Goal: Navigation & Orientation: Find specific page/section

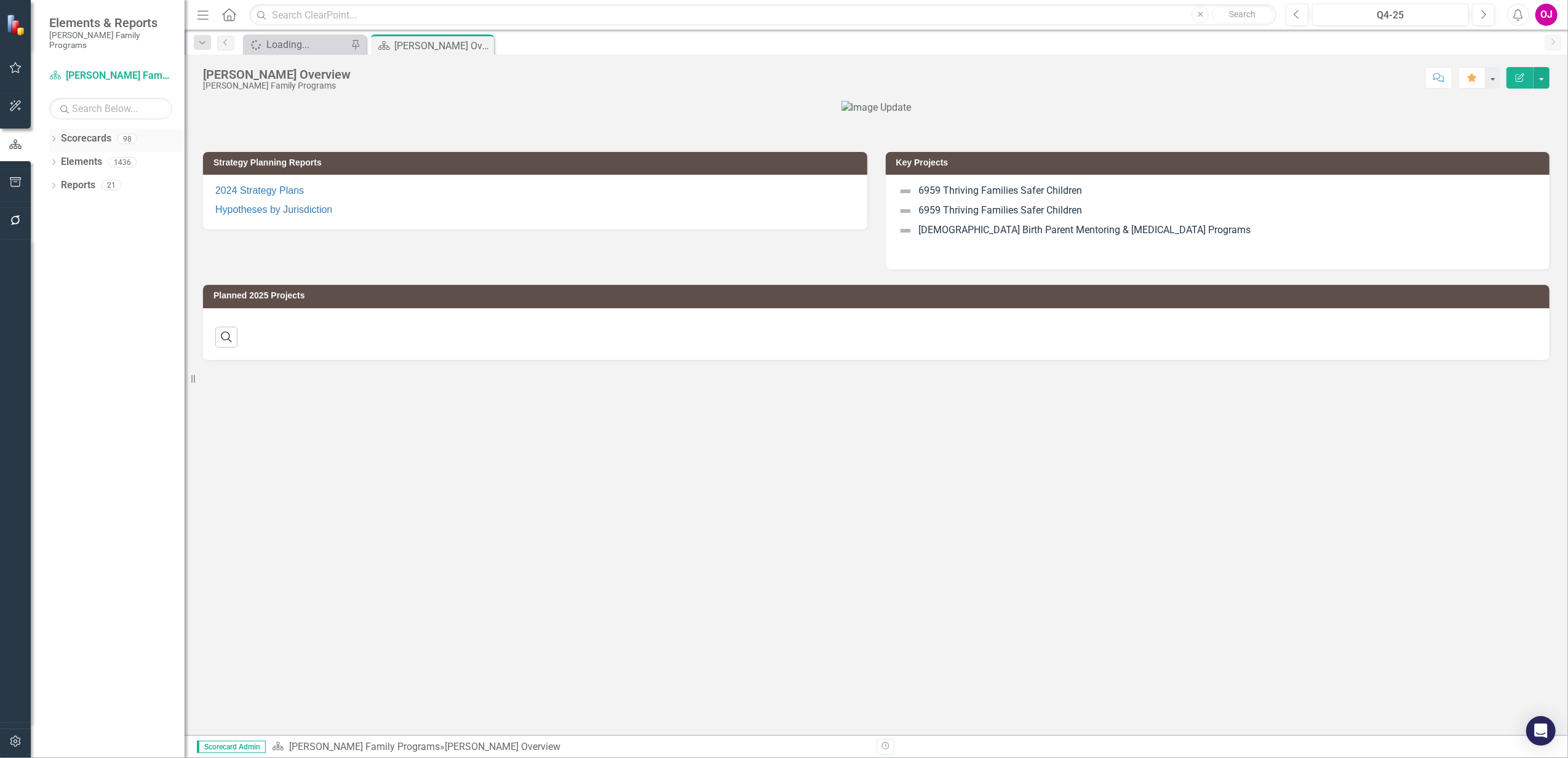
click at [55, 137] on icon "Dropdown" at bounding box center [53, 140] width 8 height 7
click at [62, 158] on icon "Dropdown" at bounding box center [60, 162] width 9 height 8
click at [75, 204] on icon "Dropdown" at bounding box center [72, 208] width 9 height 8
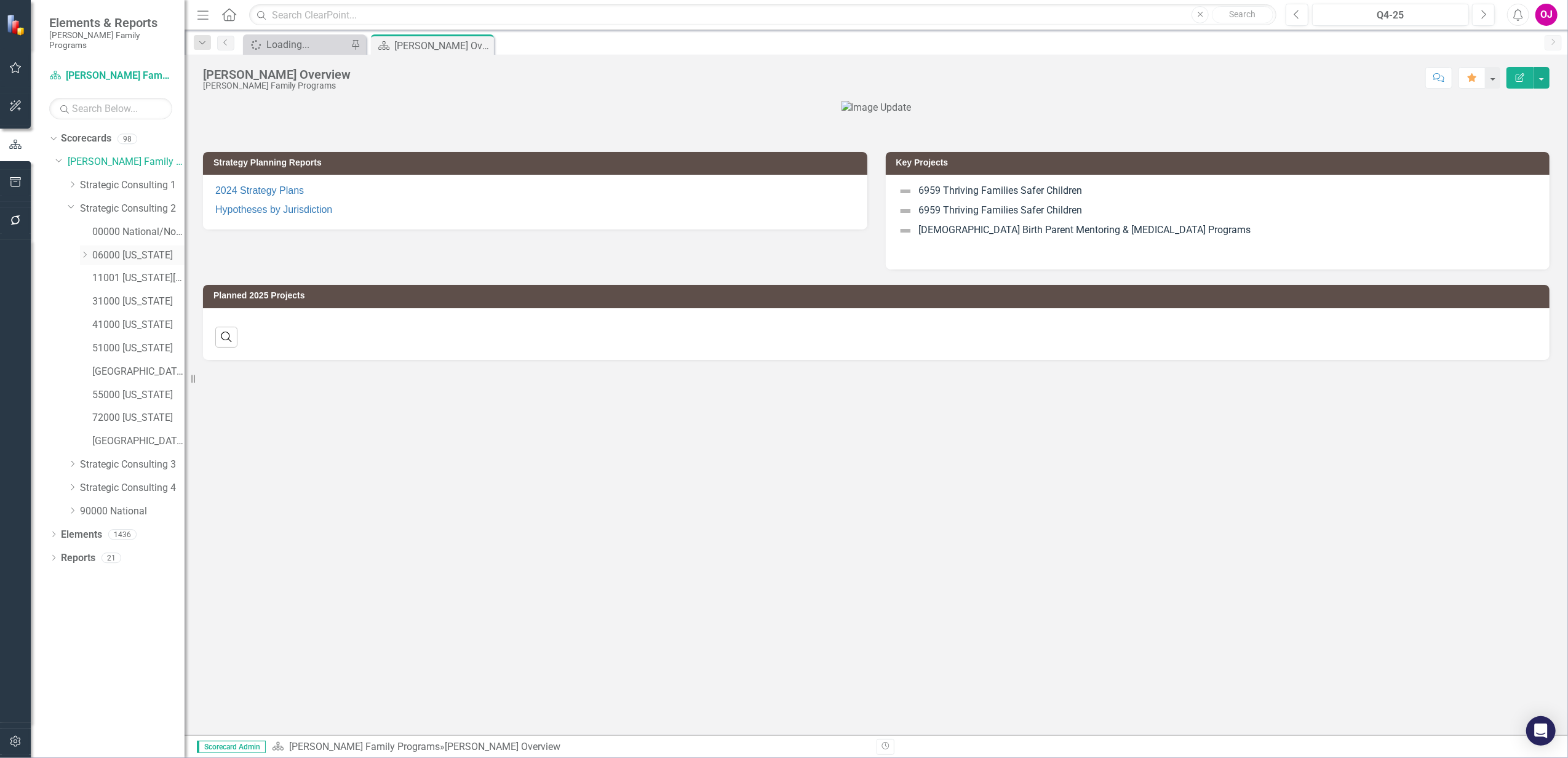
click at [84, 251] on icon "Dropdown" at bounding box center [85, 254] width 9 height 8
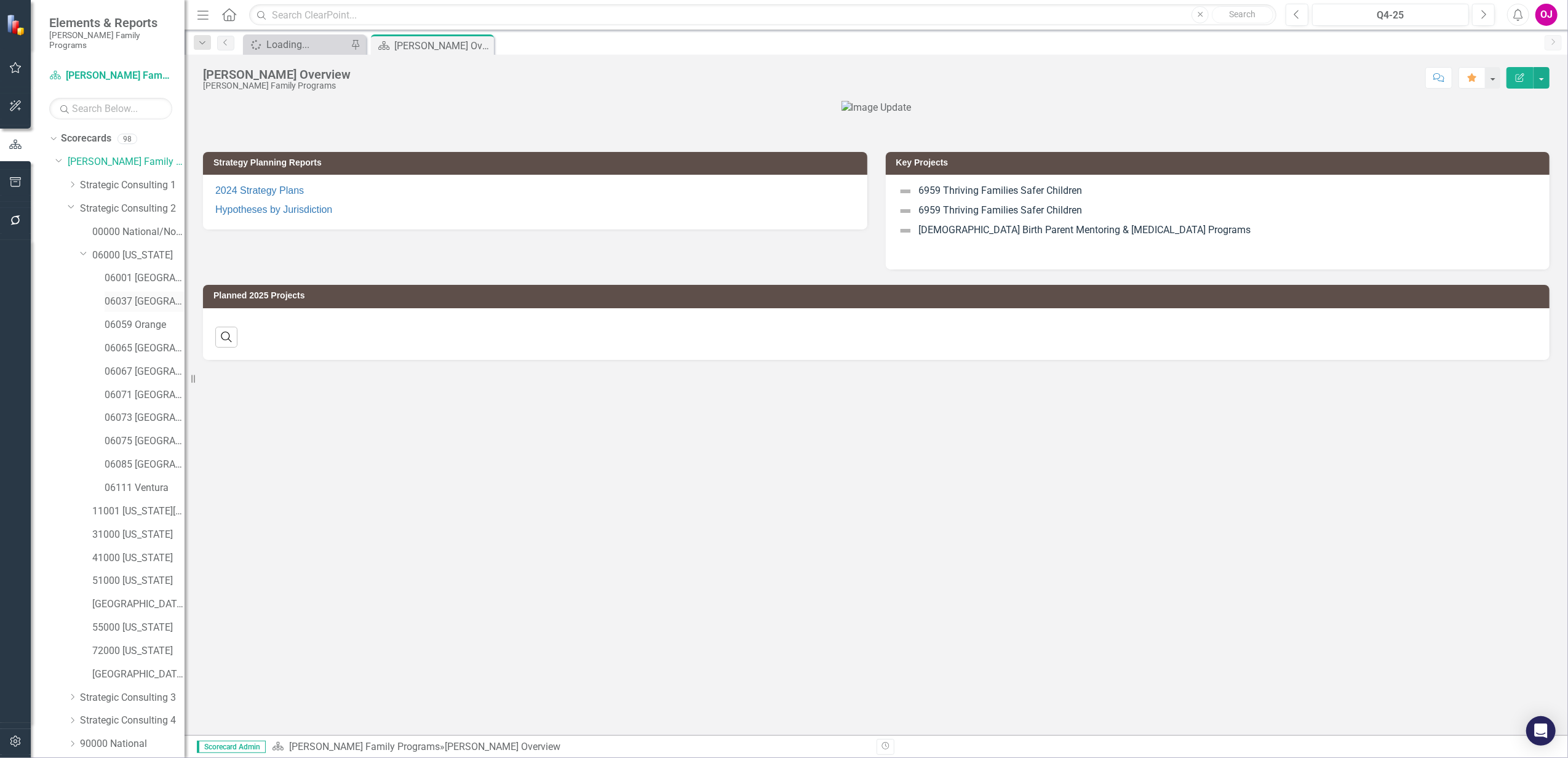
click at [143, 295] on link "06037 [GEOGRAPHIC_DATA]" at bounding box center [144, 302] width 80 height 14
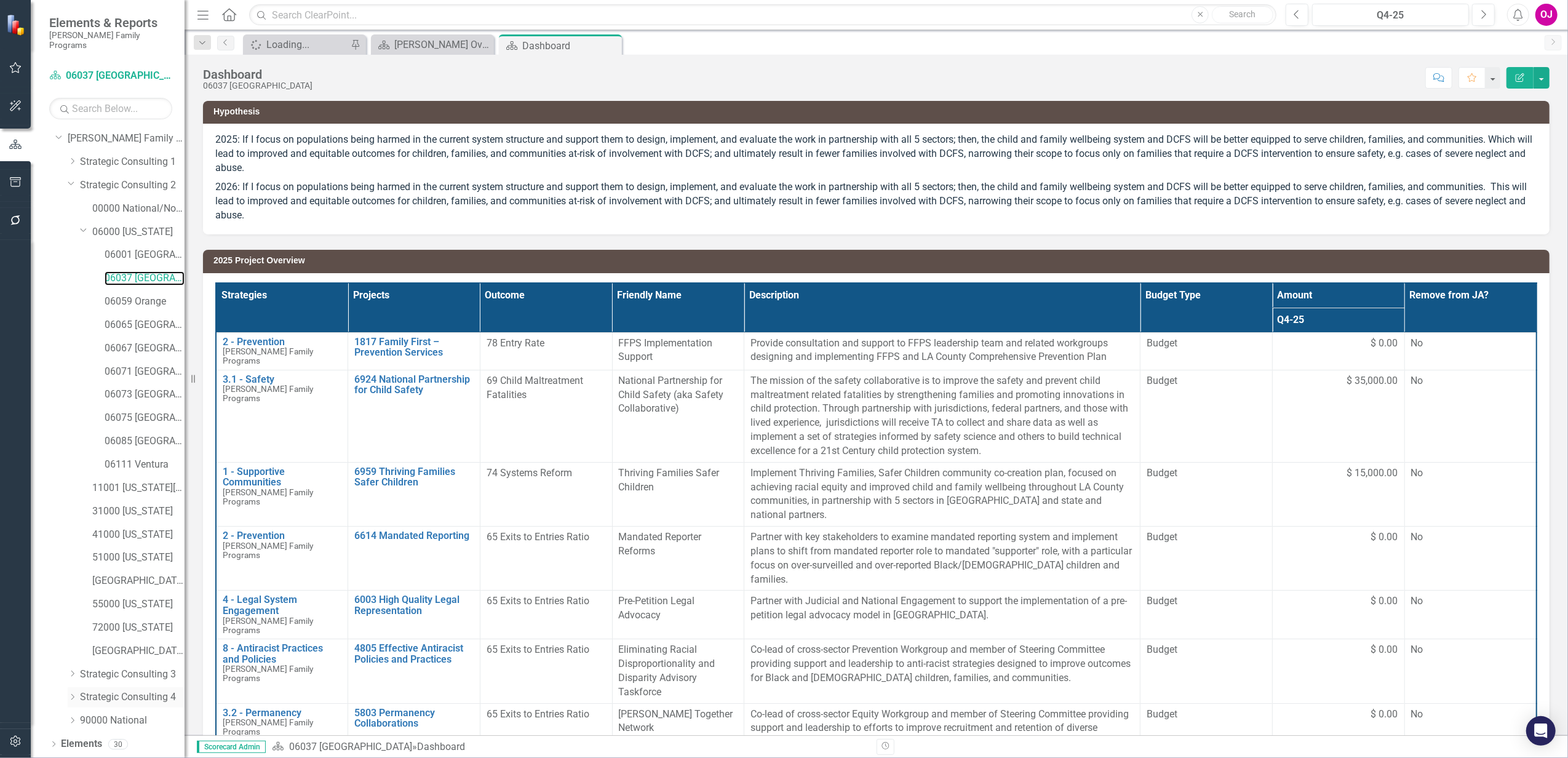
scroll to position [36, 0]
click at [54, 752] on icon at bounding box center [54, 754] width 3 height 5
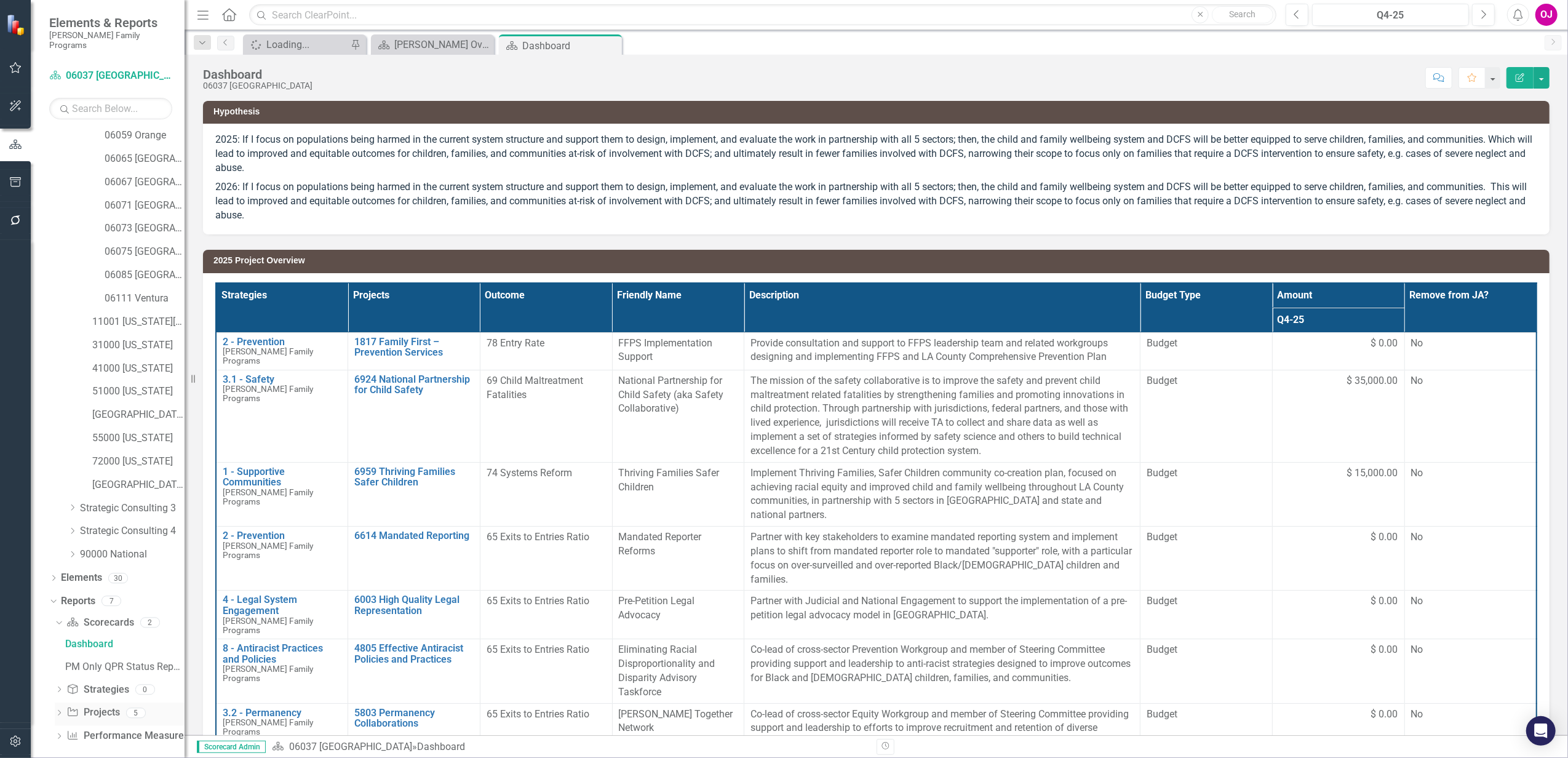
click at [57, 711] on icon "Dropdown" at bounding box center [59, 714] width 8 height 7
click at [125, 708] on div "2026 Project Overview" at bounding box center [125, 713] width 119 height 11
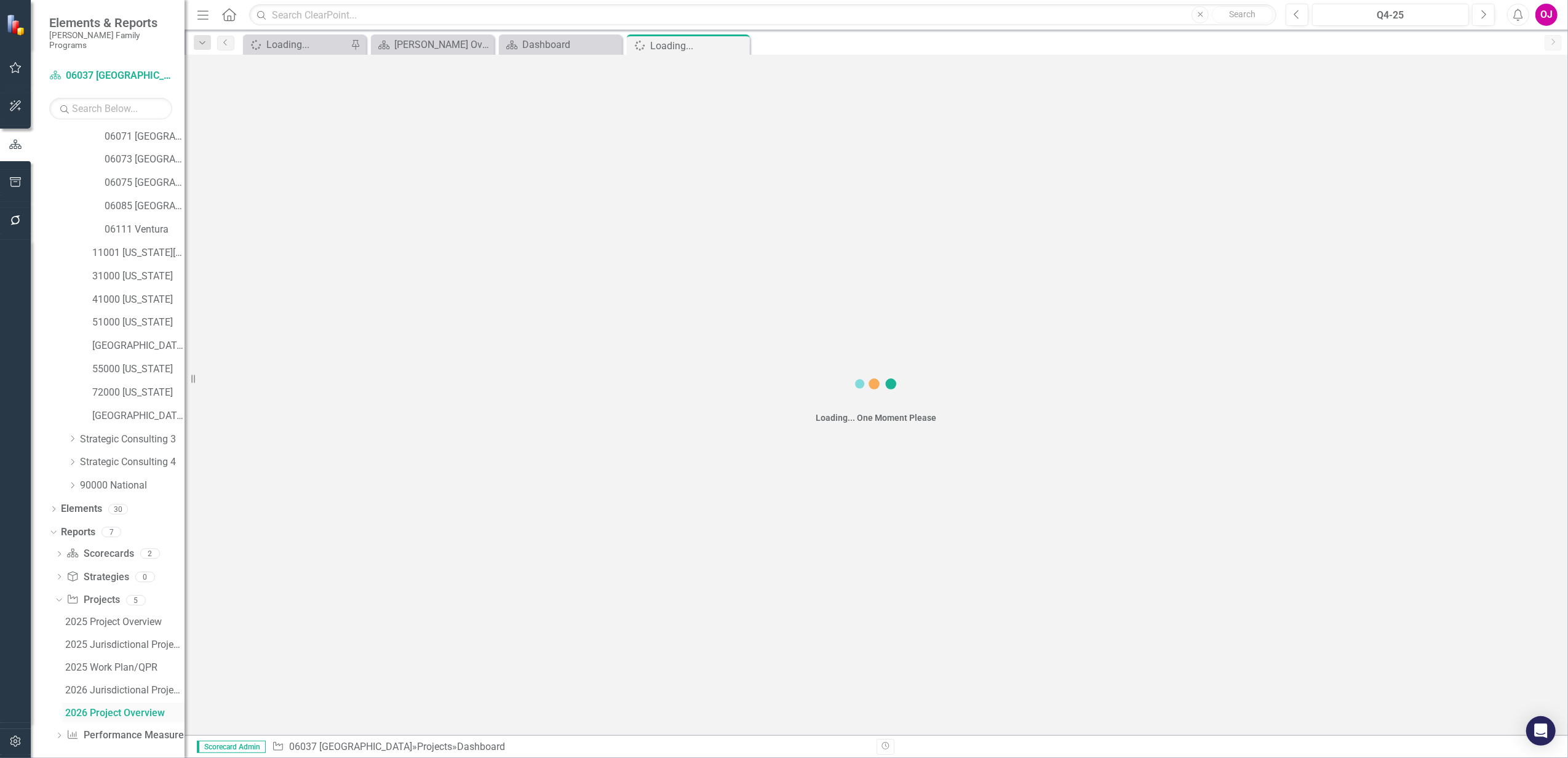
scroll to position [213, 0]
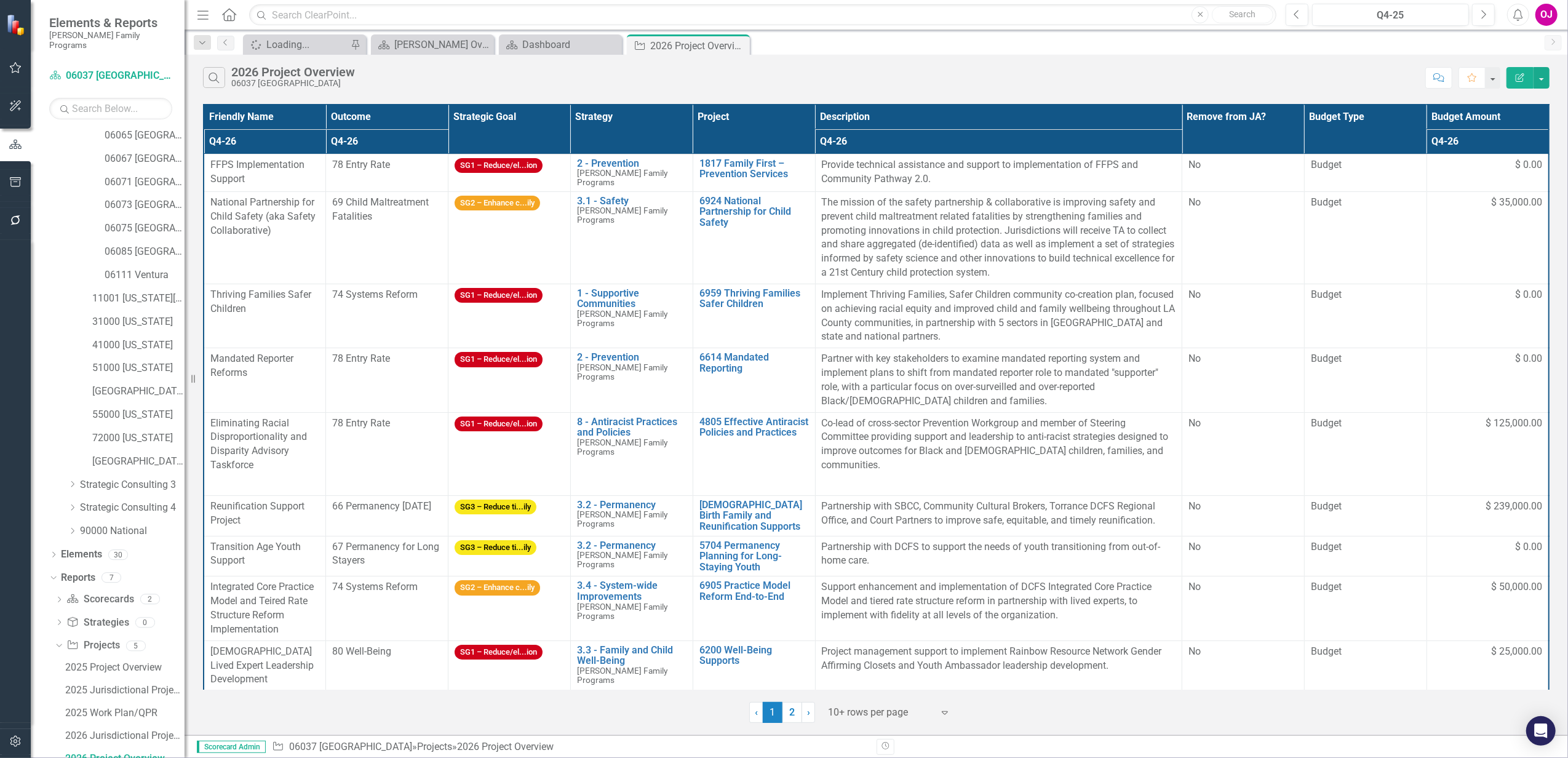
click at [953, 718] on div "Expand" at bounding box center [948, 712] width 19 height 23
click at [899, 693] on div "Display All Rows" at bounding box center [892, 691] width 116 height 14
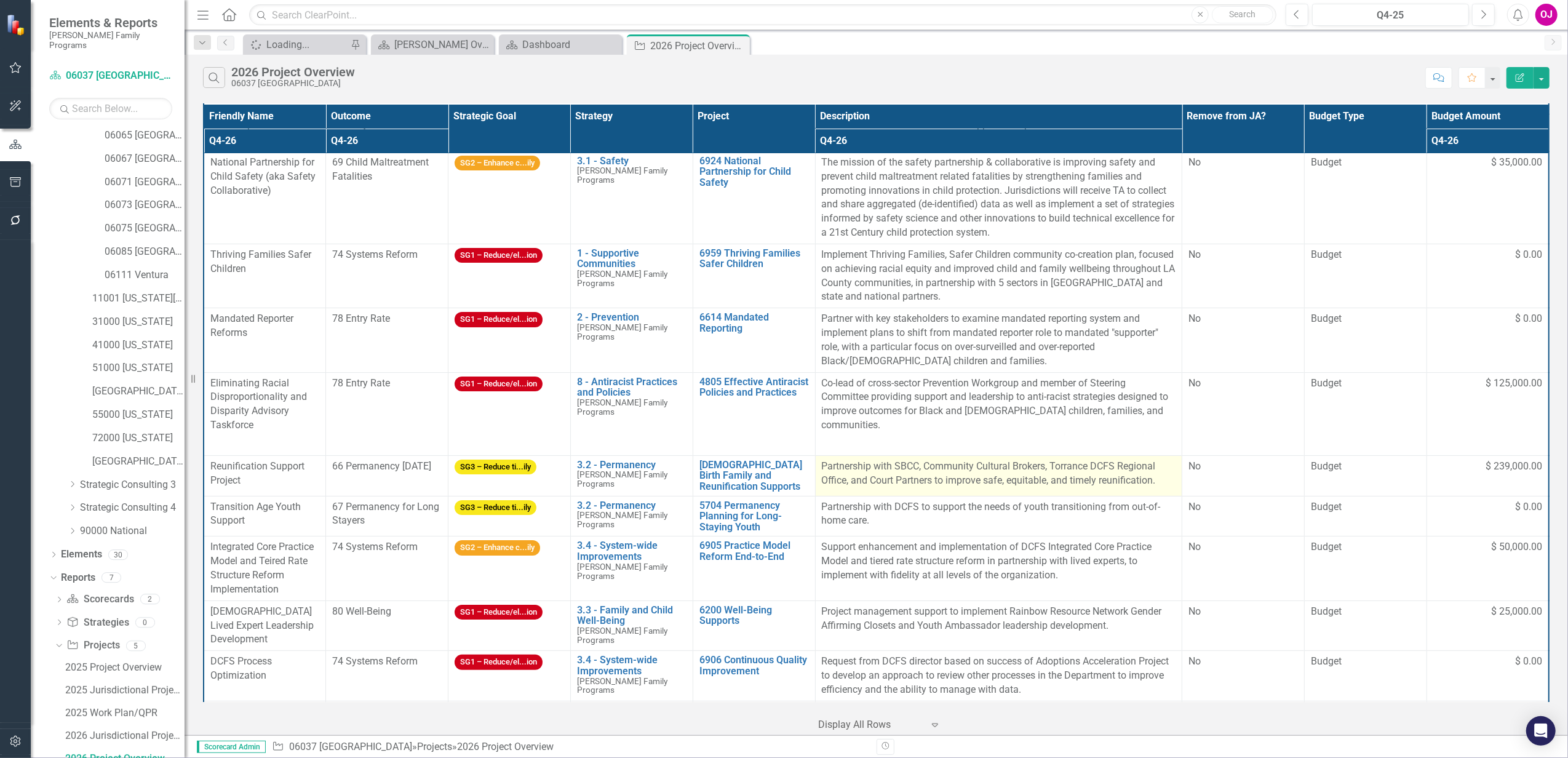
scroll to position [0, 0]
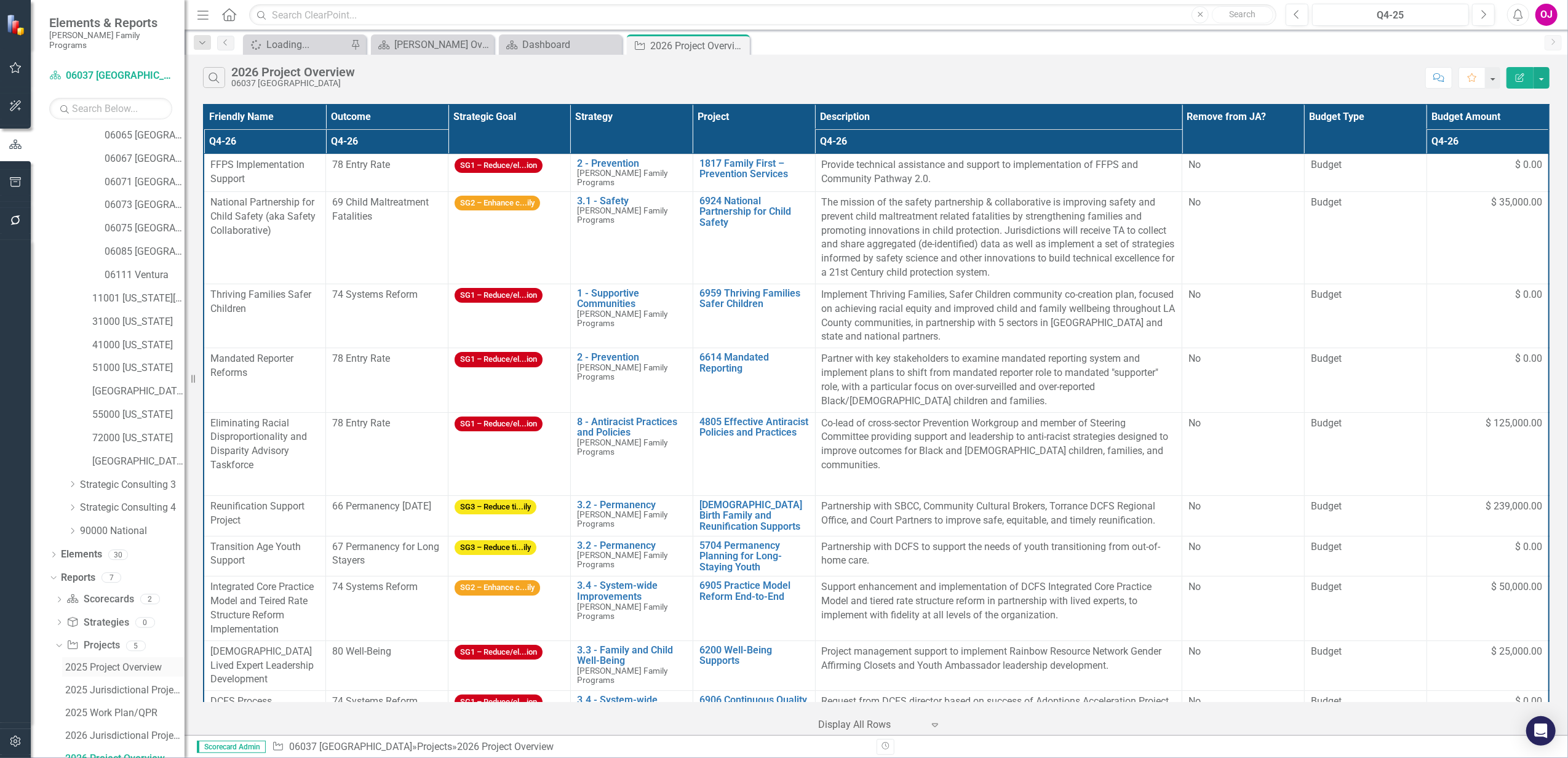
click at [134, 662] on div "2025 Project Overview" at bounding box center [125, 667] width 119 height 11
